Goal: Information Seeking & Learning: Compare options

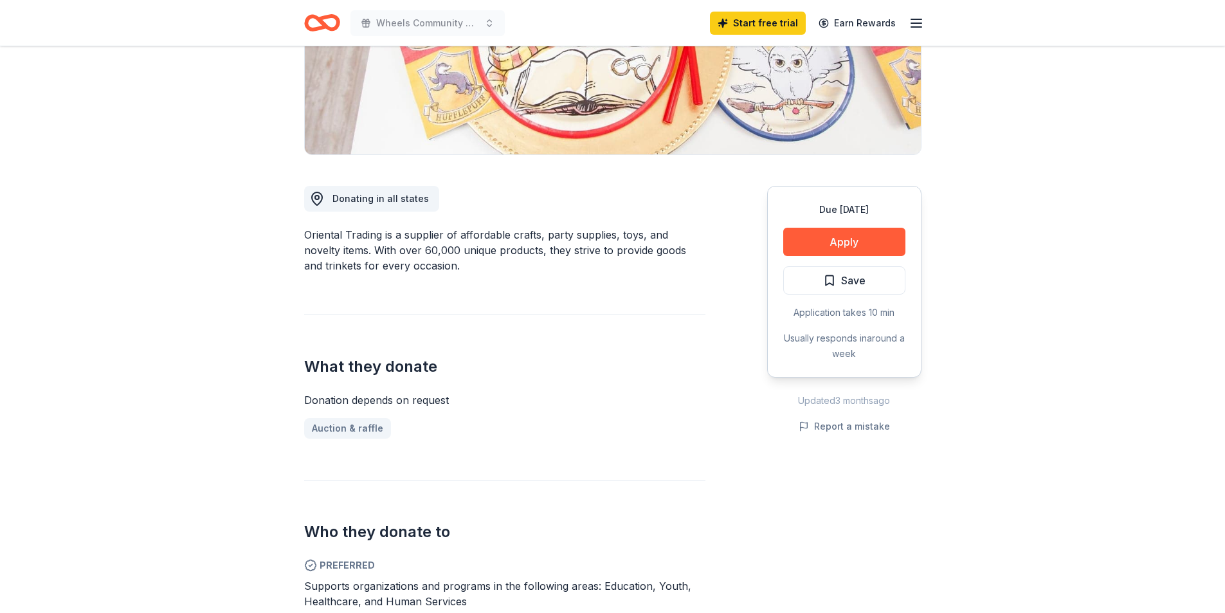
scroll to position [322, 0]
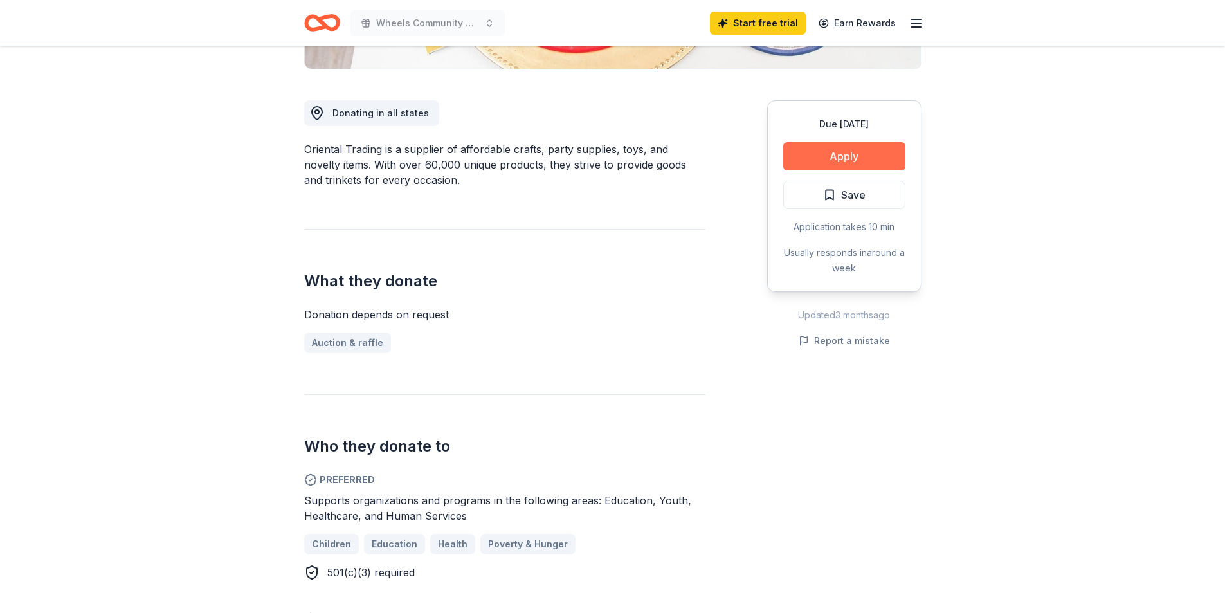
click at [847, 154] on button "Apply" at bounding box center [844, 156] width 122 height 28
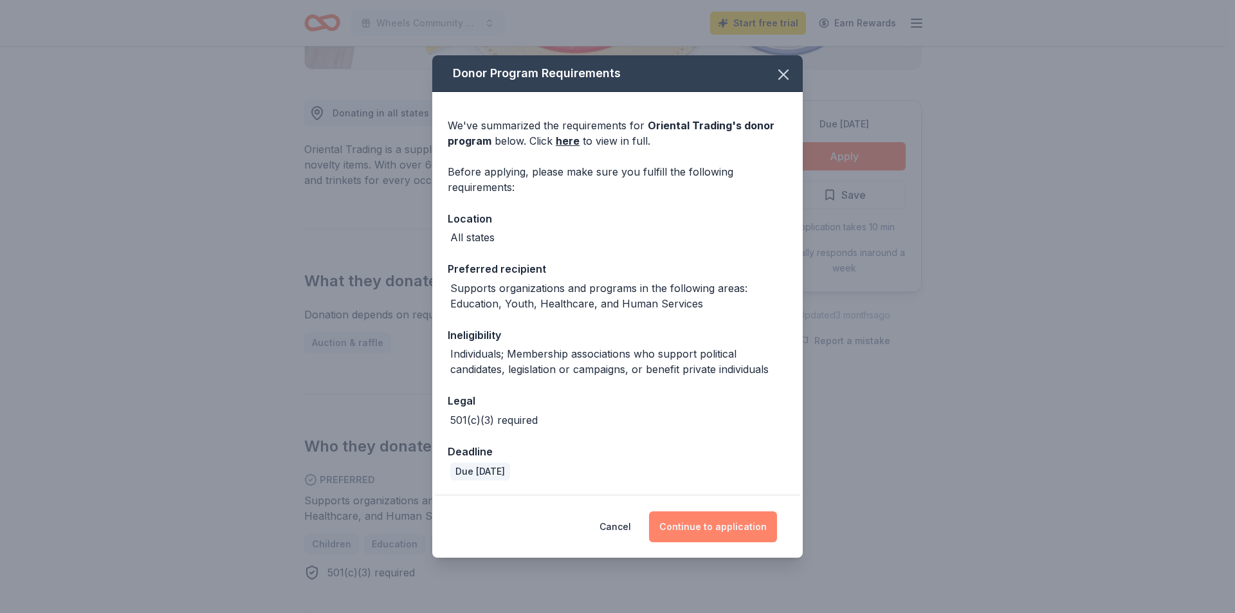
click at [716, 524] on button "Continue to application" at bounding box center [713, 526] width 128 height 31
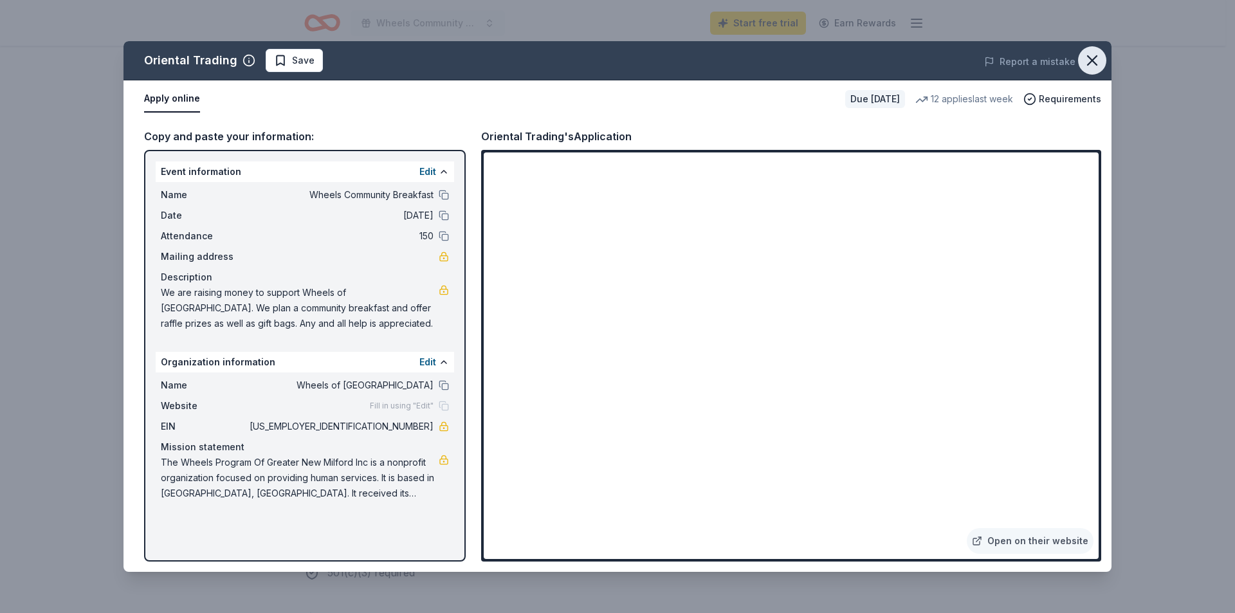
click at [1089, 56] on icon "button" at bounding box center [1092, 60] width 18 height 18
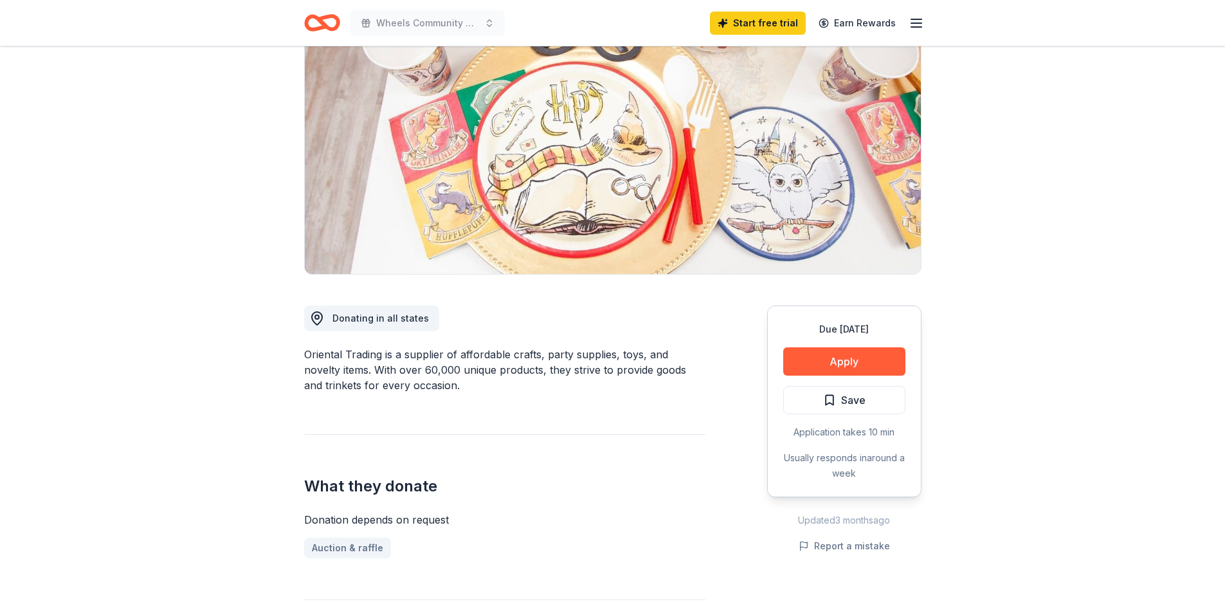
scroll to position [0, 0]
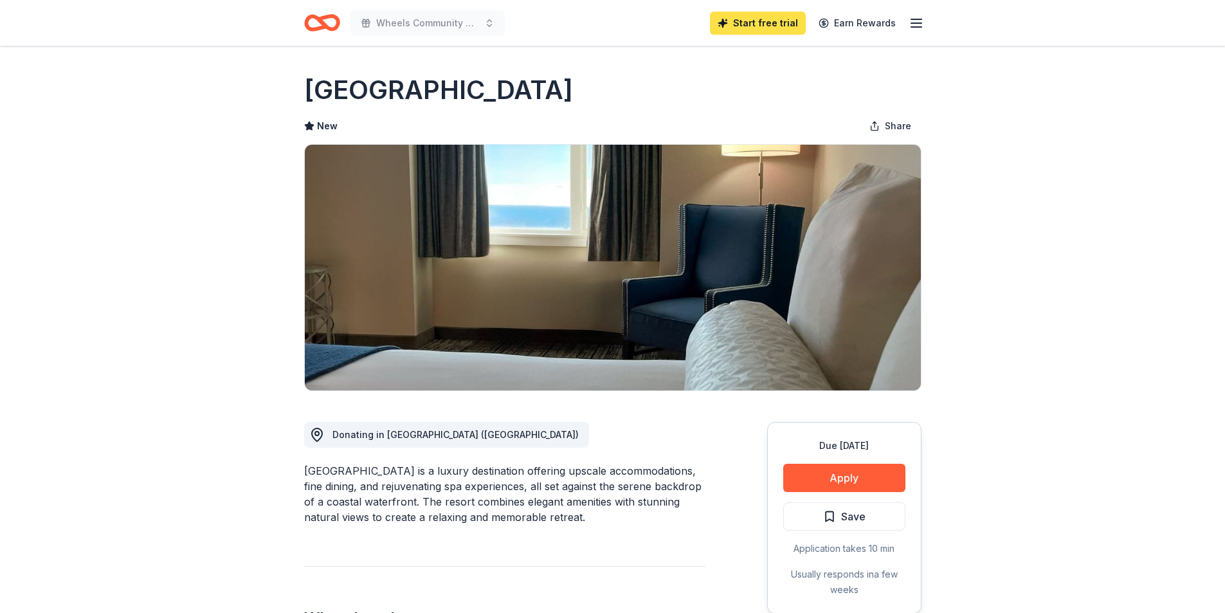
click at [761, 31] on link "Start free trial" at bounding box center [758, 23] width 96 height 23
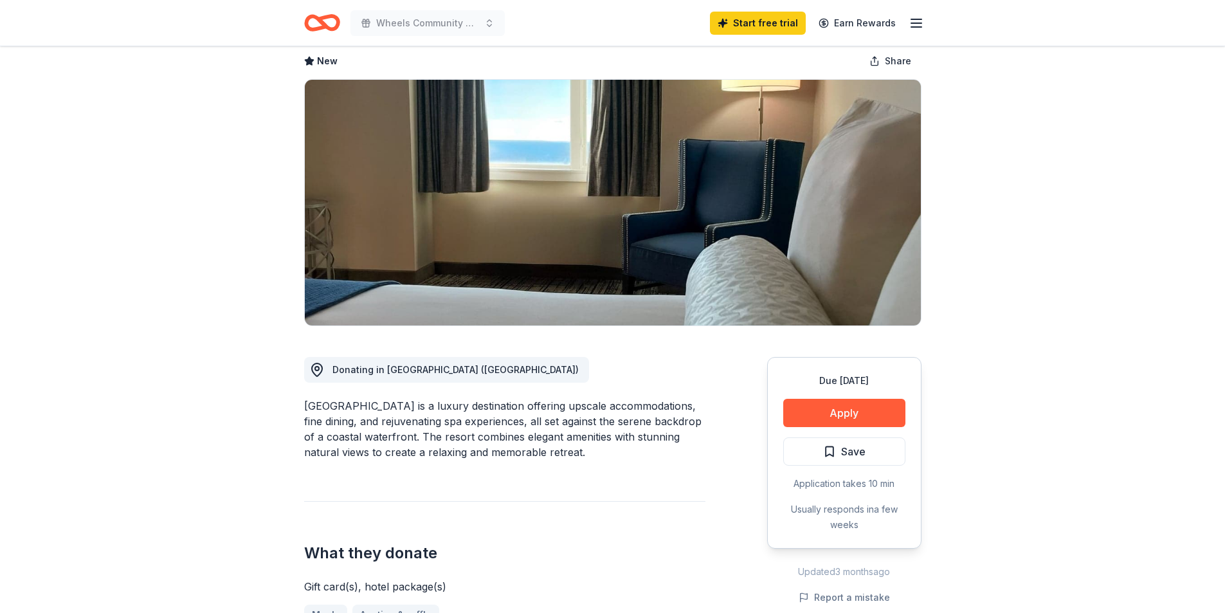
scroll to position [64, 0]
